Goal: Transaction & Acquisition: Purchase product/service

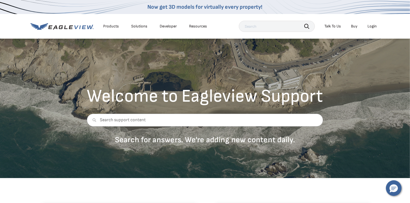
click at [372, 25] on div "Login" at bounding box center [372, 26] width 9 height 5
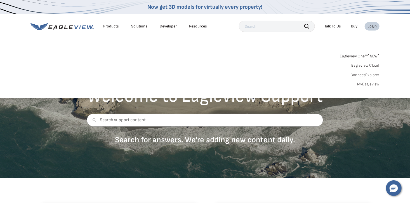
click at [369, 83] on link "MyEagleview" at bounding box center [368, 84] width 22 height 5
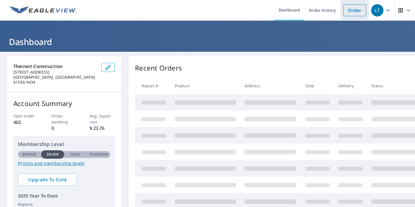
click at [349, 9] on link "Order" at bounding box center [354, 10] width 23 height 12
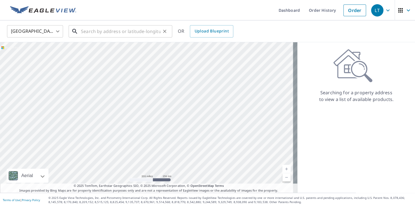
drag, startPoint x: 149, startPoint y: 32, endPoint x: 151, endPoint y: 35, distance: 3.9
click at [149, 32] on input "text" at bounding box center [121, 32] width 80 height 16
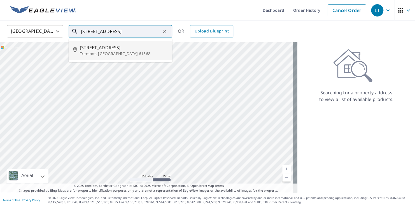
click at [109, 50] on span "111 N West St" at bounding box center [124, 47] width 88 height 7
type input "111 N West St Tremont, IL 61568"
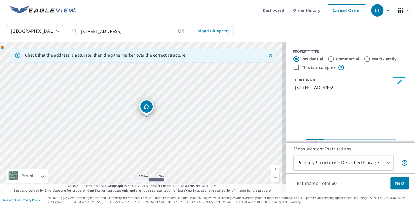
click at [273, 168] on link "Current Level 17, Zoom In" at bounding box center [275, 169] width 8 height 8
click at [272, 168] on link "Current Level 18, Zoom In" at bounding box center [275, 169] width 8 height 8
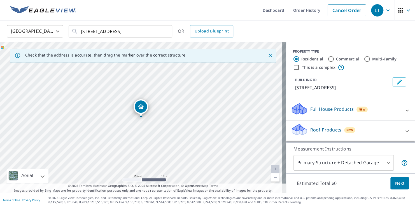
click at [273, 178] on link "Current Level 20, Zoom Out" at bounding box center [275, 177] width 8 height 8
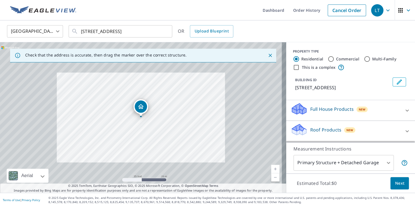
click at [273, 178] on link "Current Level 20, Zoom Out" at bounding box center [275, 177] width 8 height 8
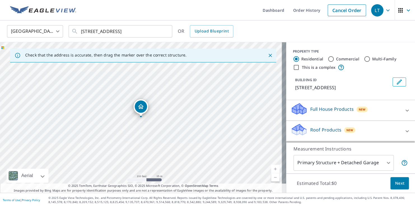
click at [271, 168] on link "Current Level 18, Zoom In" at bounding box center [275, 169] width 8 height 8
click at [271, 168] on link "Current Level 20, Zoom In Disabled" at bounding box center [275, 169] width 8 height 8
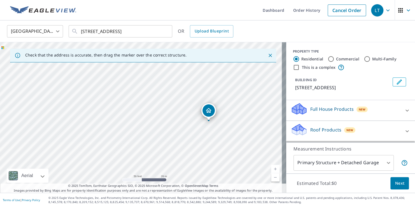
drag, startPoint x: 219, startPoint y: 133, endPoint x: 248, endPoint y: 130, distance: 29.0
click at [248, 130] on div "111 N West St Tremont, IL 61568" at bounding box center [143, 117] width 286 height 151
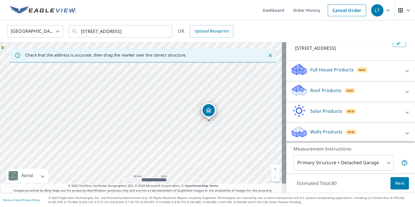
scroll to position [40, 0]
click at [310, 87] on p "Roof Products" at bounding box center [325, 89] width 31 height 7
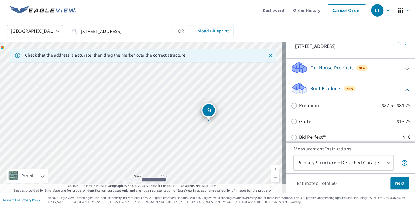
scroll to position [31, 0]
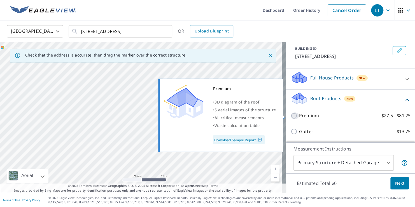
click at [290, 115] on input "Premium $27.5 - $81.25" at bounding box center [294, 115] width 8 height 7
checkbox input "true"
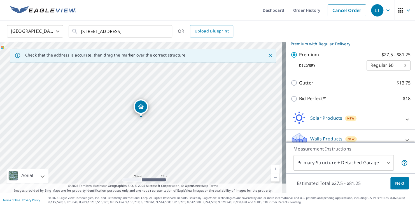
scroll to position [106, 0]
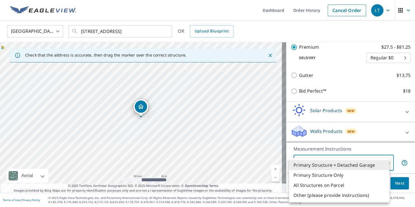
click at [384, 162] on body "LT LT Dashboard Order History Cancel Order LT United States US ​ 111 N West St …" at bounding box center [207, 103] width 415 height 207
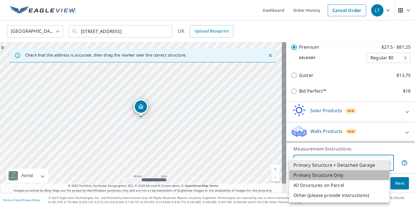
click at [365, 177] on li "Primary Structure Only" at bounding box center [339, 175] width 100 height 10
type input "2"
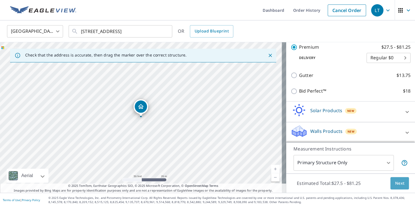
click at [394, 184] on span "Next" at bounding box center [399, 183] width 10 height 7
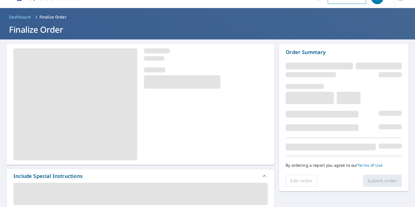
scroll to position [28, 0]
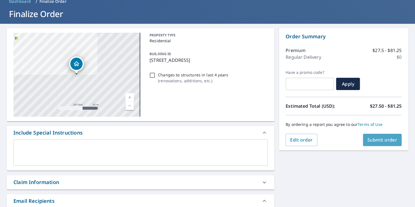
click at [373, 139] on span "Submit order" at bounding box center [382, 140] width 30 height 6
